Goal: Find specific page/section: Find specific page/section

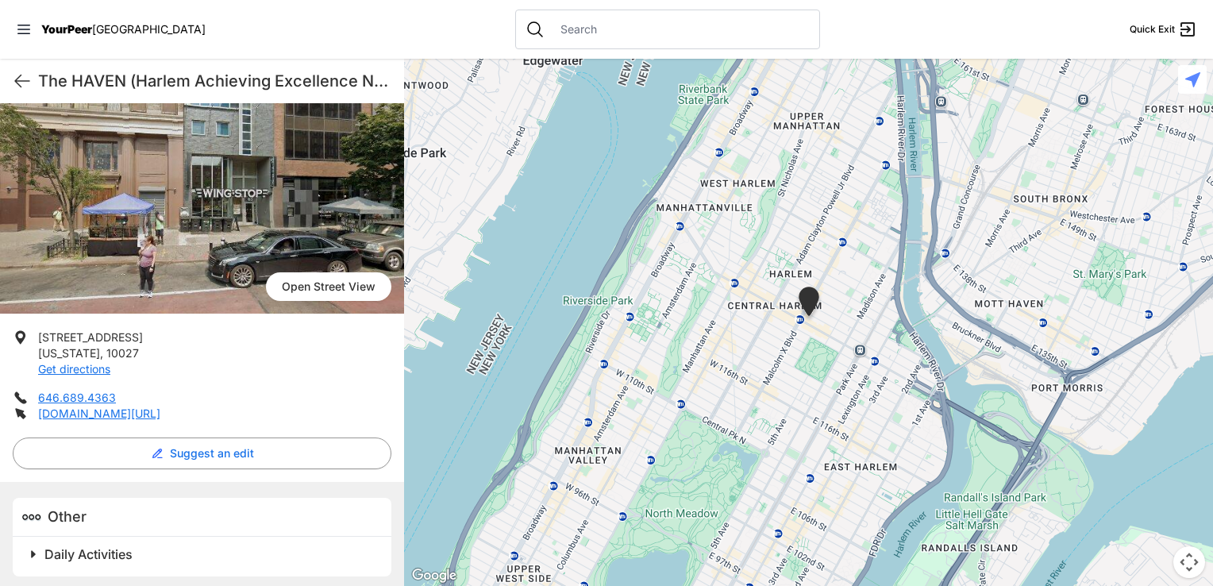
scroll to position [100, 0]
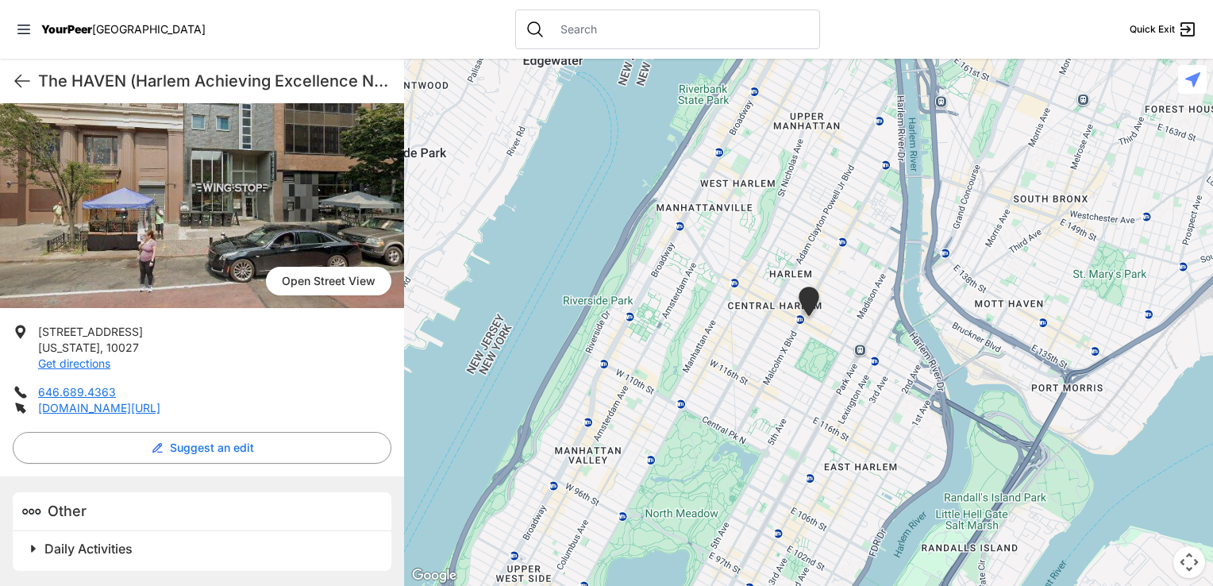
click at [10, 75] on div "The HAVEN (Harlem Achieving Excellence Now) Quick Exit" at bounding box center [202, 81] width 404 height 44
click at [19, 78] on icon at bounding box center [22, 80] width 19 height 19
select select "recentlyUpdated"
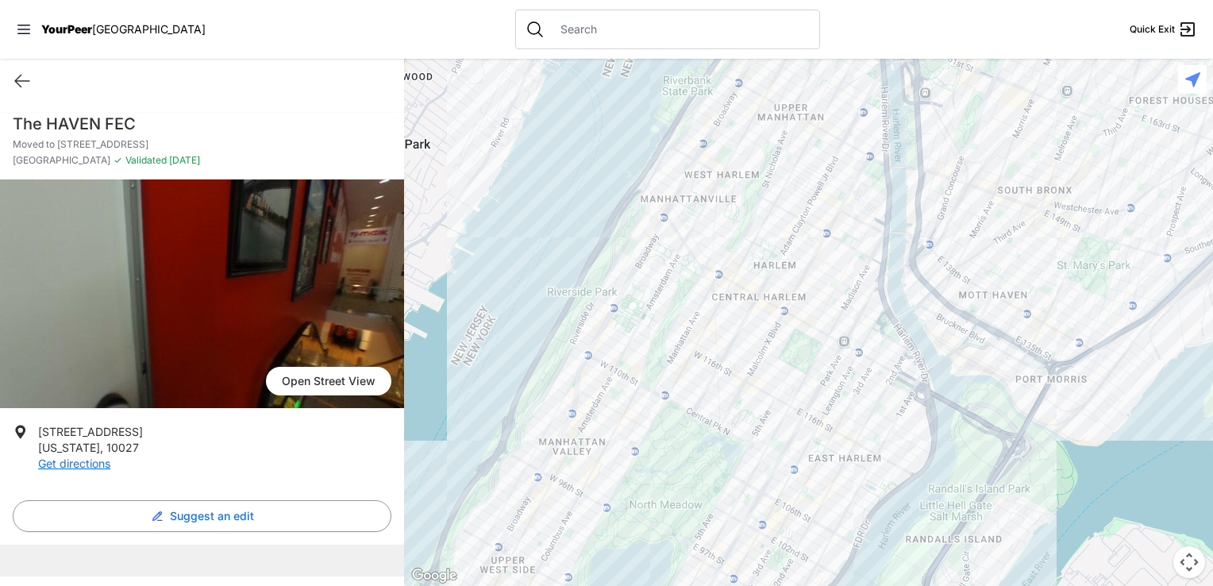
click at [9, 74] on div "Quick Exit" at bounding box center [202, 81] width 404 height 44
click at [24, 81] on icon at bounding box center [22, 81] width 14 height 12
